Goal: Check status: Check status

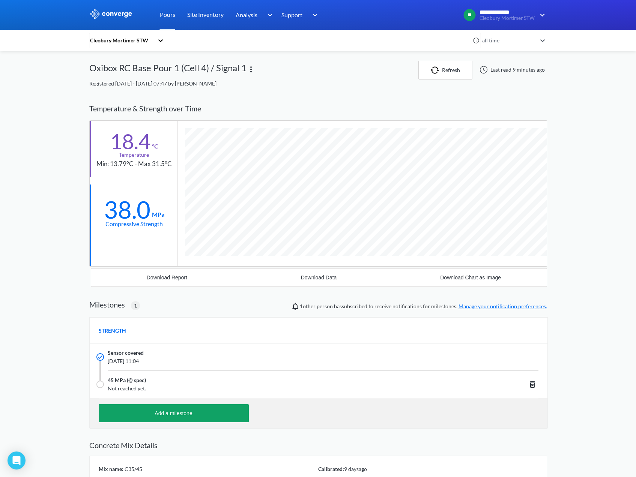
scroll to position [484, 458]
click at [135, 43] on div "Cleobury Mortimer STW" at bounding box center [121, 40] width 65 height 8
click at [141, 58] on div "Cleobury Mortimer STW" at bounding box center [126, 61] width 75 height 14
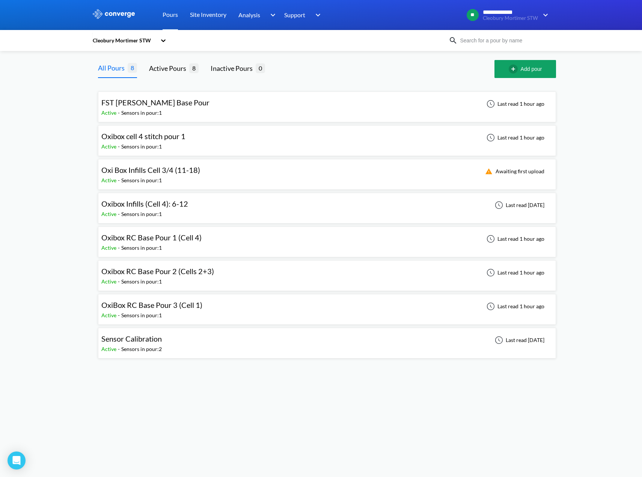
click at [239, 311] on div "OxiBox RC Base Pour 3 (Cell 1) Active - Sensors in pour: 1 Last read 1 hour ago" at bounding box center [326, 310] width 451 height 24
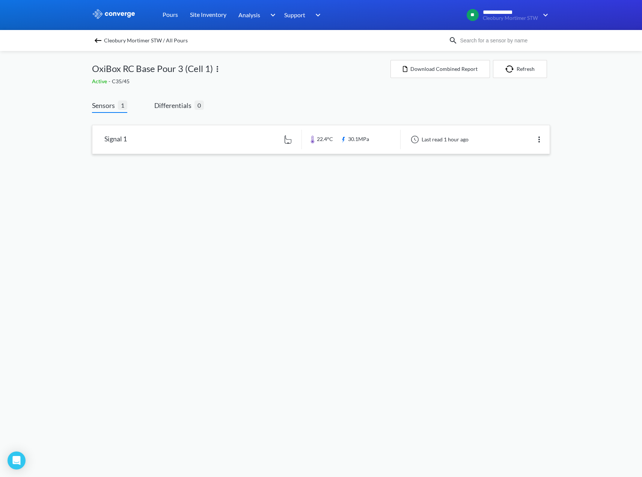
click at [259, 144] on link at bounding box center [320, 139] width 457 height 29
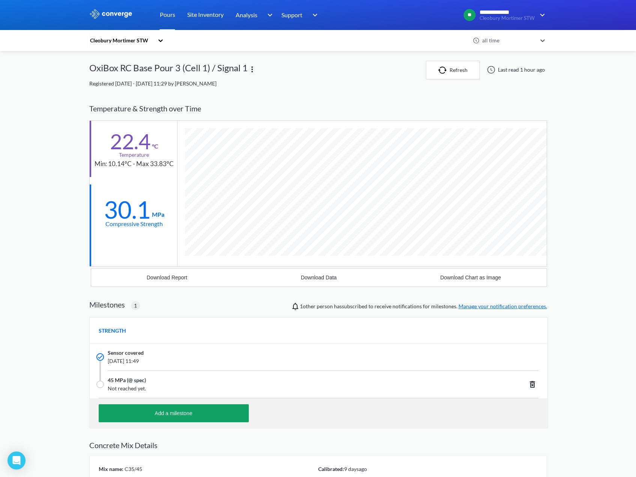
scroll to position [484, 458]
click at [130, 42] on div "Cleobury Mortimer STW" at bounding box center [121, 40] width 65 height 8
click at [130, 59] on div "Cleobury Mortimer STW" at bounding box center [126, 61] width 75 height 14
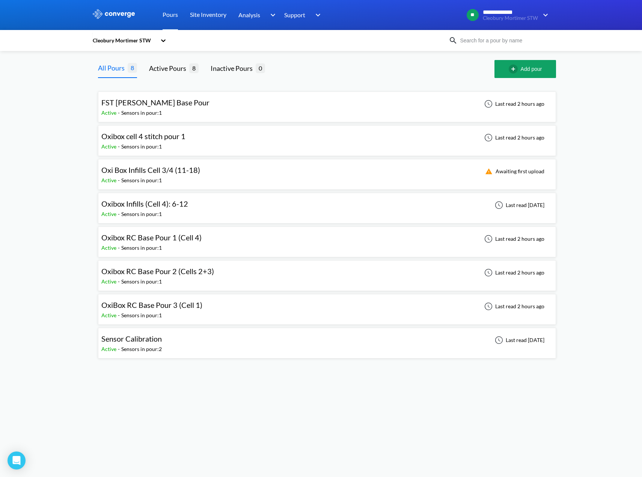
click at [242, 139] on div "Oxibox cell 4 stitch pour 1 Active - Sensors in pour: 1 Last read 2 hours ago" at bounding box center [326, 141] width 451 height 24
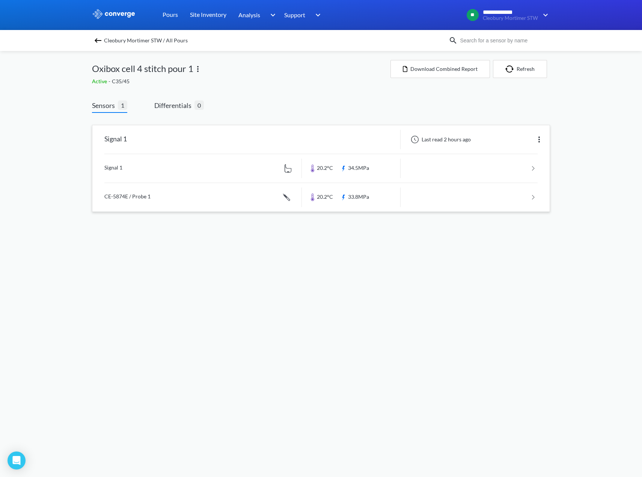
click at [371, 171] on link at bounding box center [320, 168] width 433 height 29
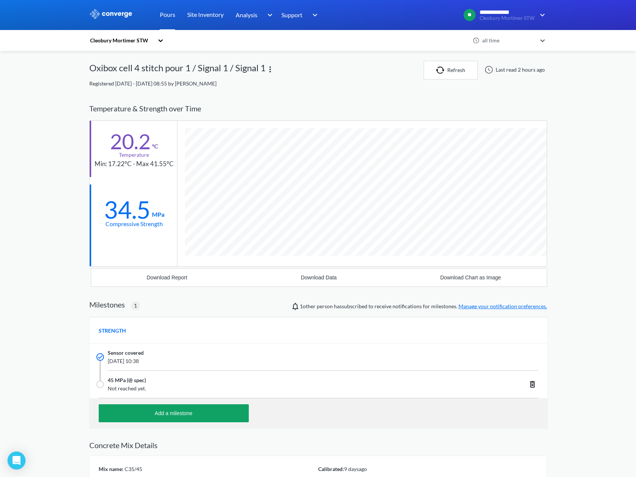
scroll to position [484, 458]
click at [147, 42] on div "Cleobury Mortimer STW" at bounding box center [121, 40] width 65 height 8
click at [132, 58] on div "Cleobury Mortimer STW" at bounding box center [126, 61] width 75 height 14
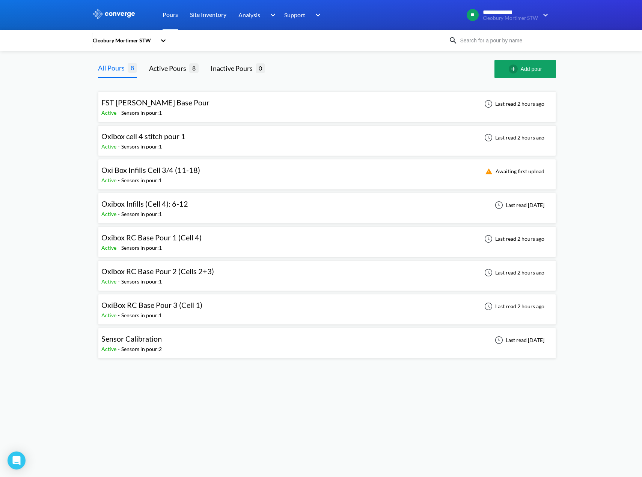
click at [239, 210] on div "Oxibox Infills (Cell 4): 6-12 Active - Sensors in pour: 1 Last read [DATE]" at bounding box center [326, 208] width 451 height 24
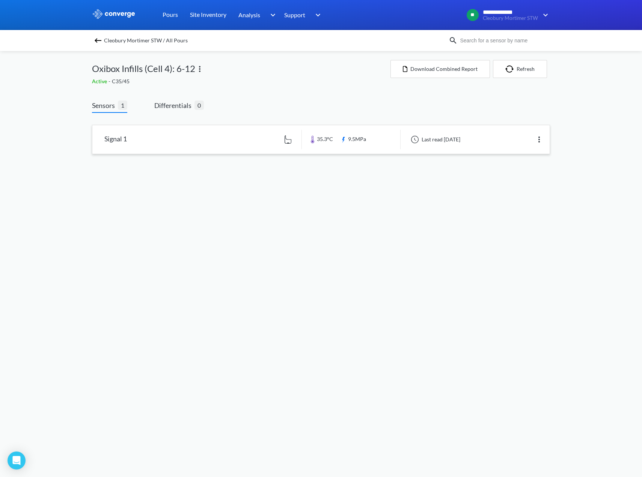
click at [259, 143] on link at bounding box center [320, 139] width 457 height 29
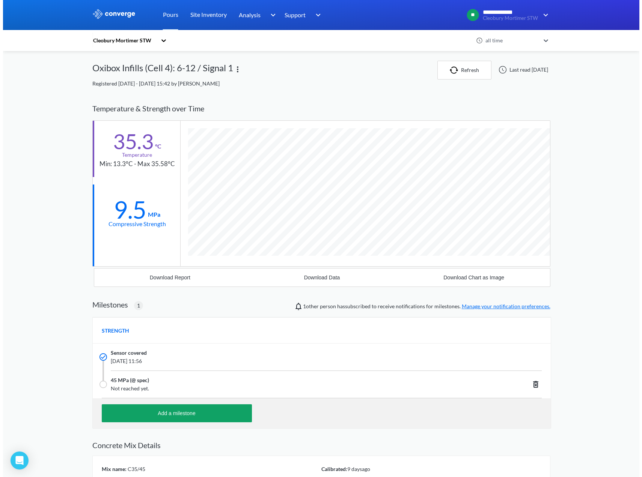
scroll to position [484, 458]
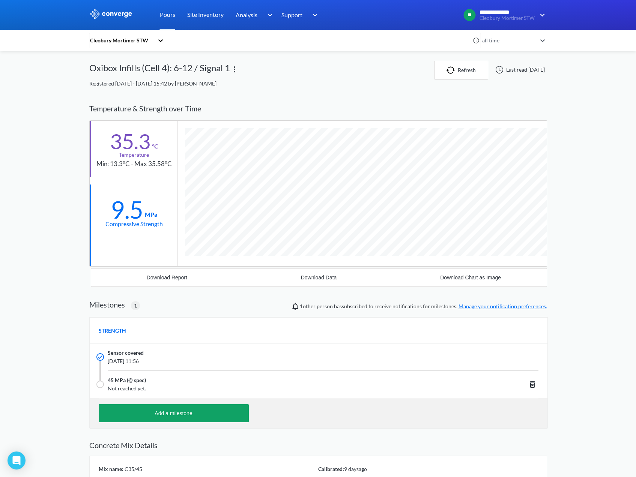
click at [143, 44] on div "Cleobury Mortimer STW" at bounding box center [121, 40] width 65 height 8
click at [132, 62] on div "Cleobury Mortimer STW" at bounding box center [126, 61] width 75 height 14
